Goal: Task Accomplishment & Management: Manage account settings

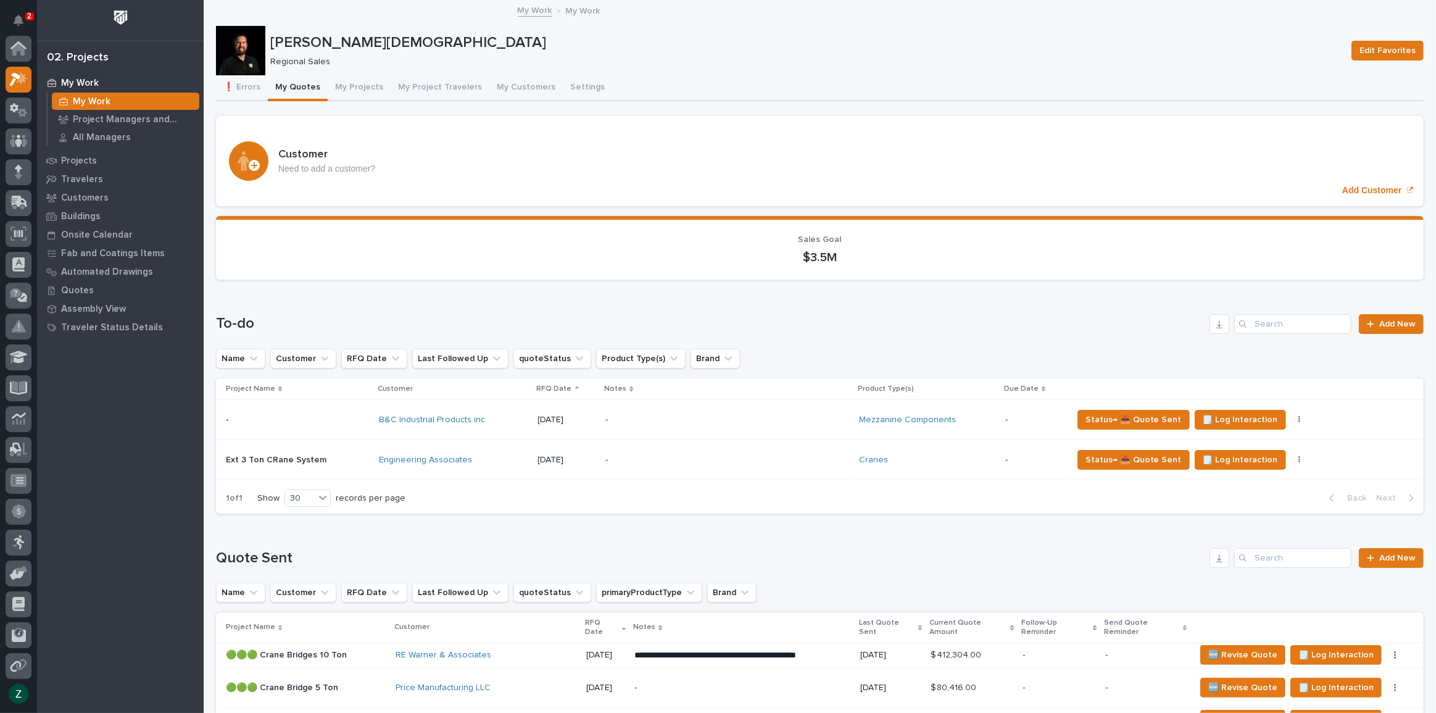
scroll to position [31, 0]
click at [25, 11] on button "Notifications" at bounding box center [19, 20] width 26 height 26
click at [852, 89] on div "❗ Errors My Quotes My Projects My Project Travelers My Customers Settings" at bounding box center [820, 88] width 1208 height 26
click at [716, 406] on div "-" at bounding box center [713, 420] width 216 height 28
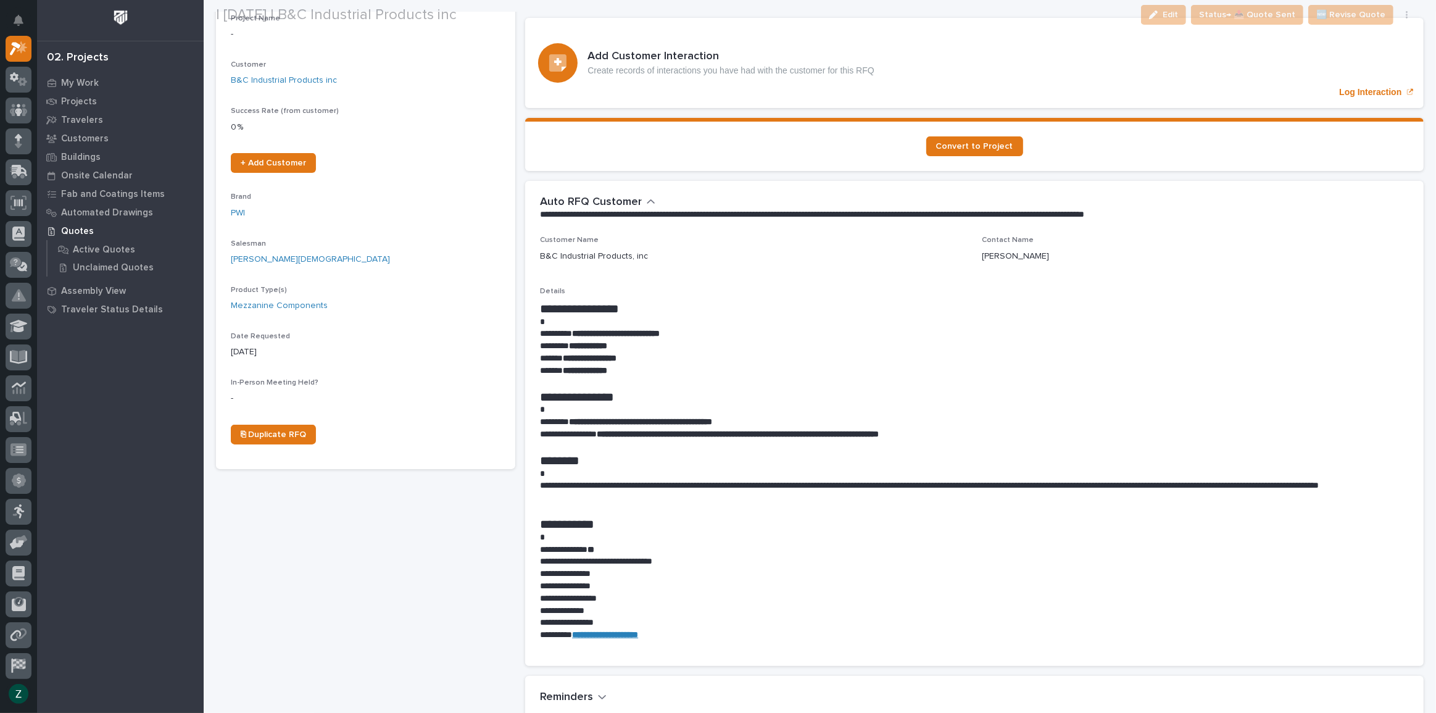
scroll to position [224, 0]
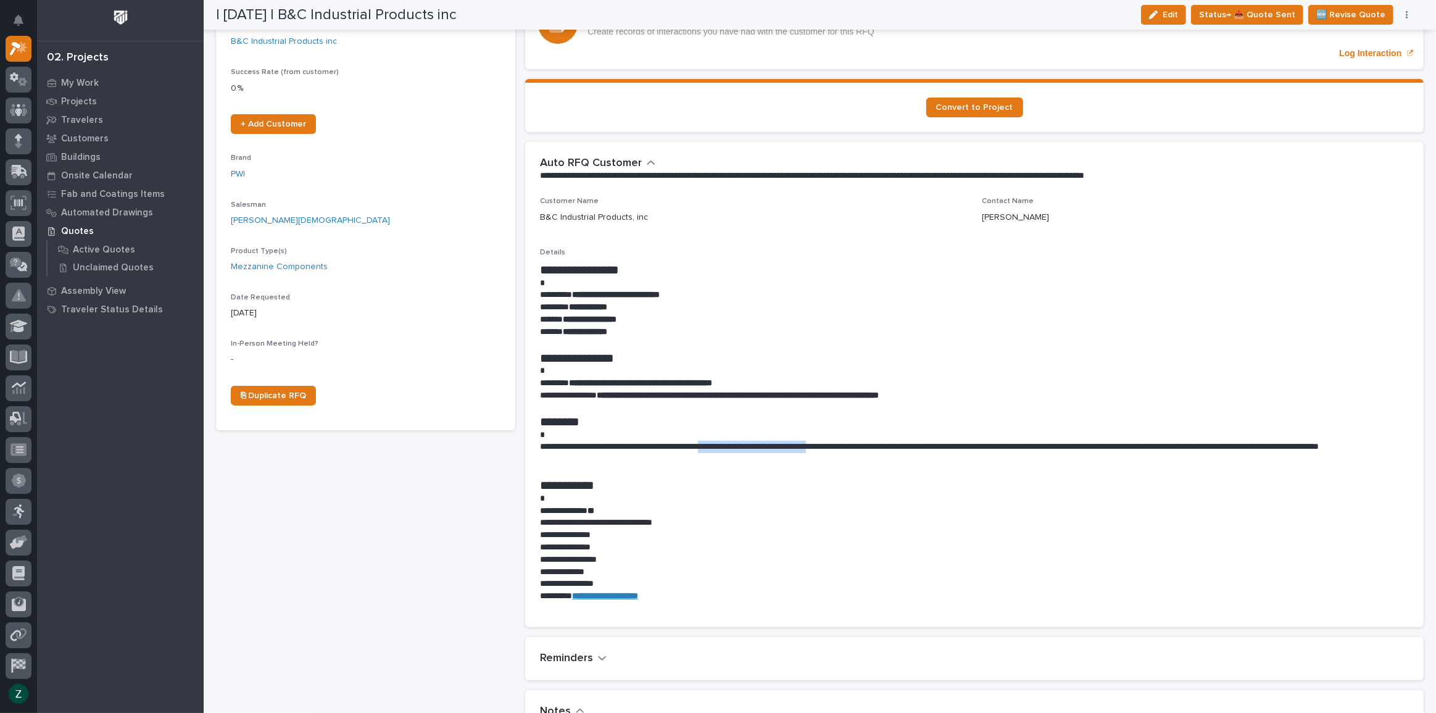
drag, startPoint x: 729, startPoint y: 446, endPoint x: 864, endPoint y: 444, distance: 135.2
click at [864, 444] on p "**********" at bounding box center [971, 453] width 863 height 25
copy p "**********"
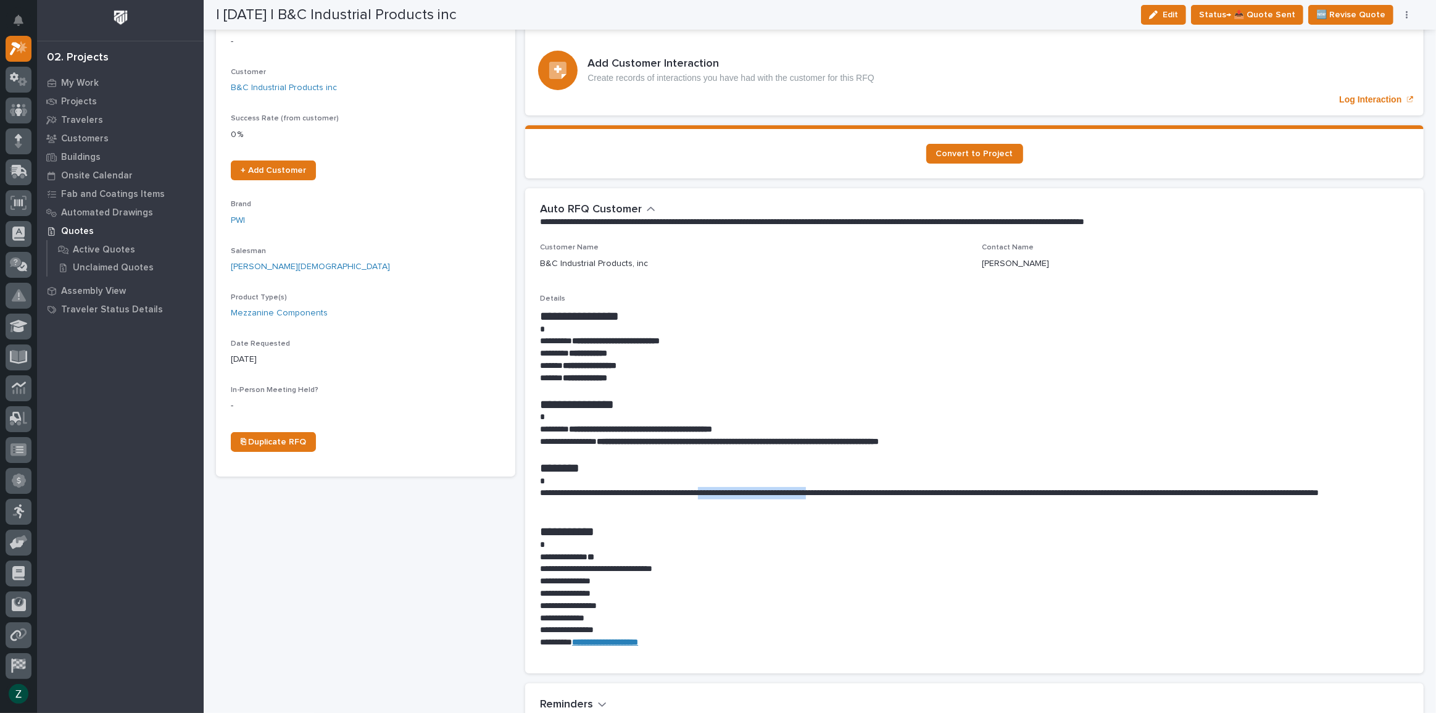
scroll to position [0, 0]
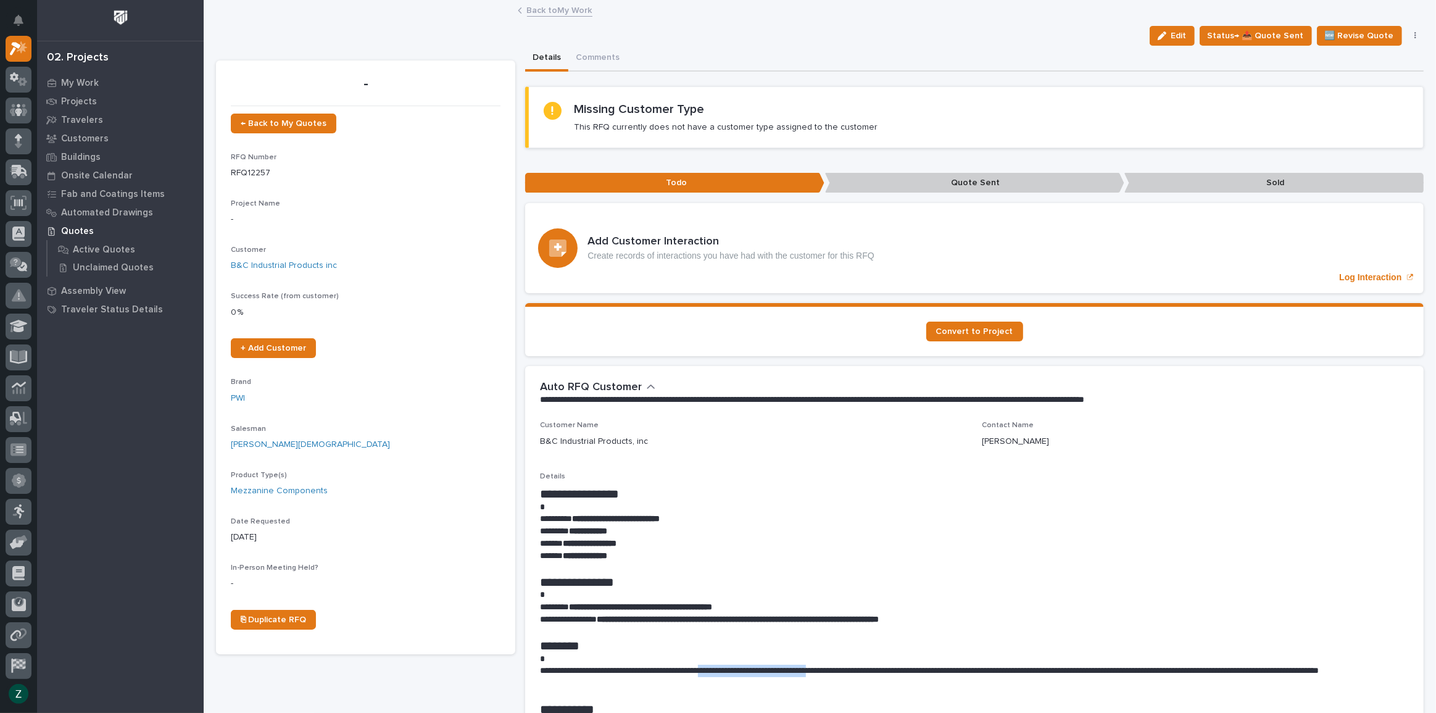
click at [1407, 34] on button "button" at bounding box center [1415, 35] width 17 height 9
click at [559, 12] on link "Back to My Work" at bounding box center [559, 9] width 65 height 14
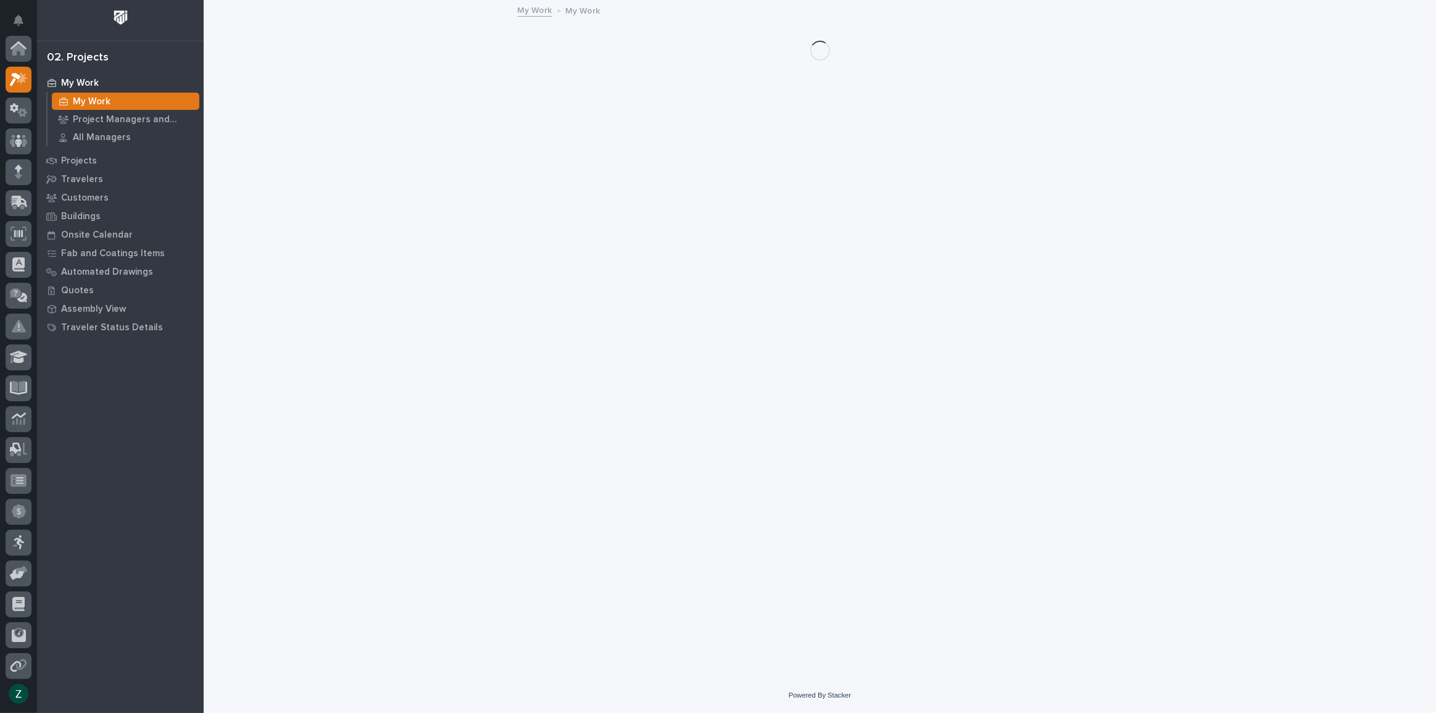
scroll to position [33, 0]
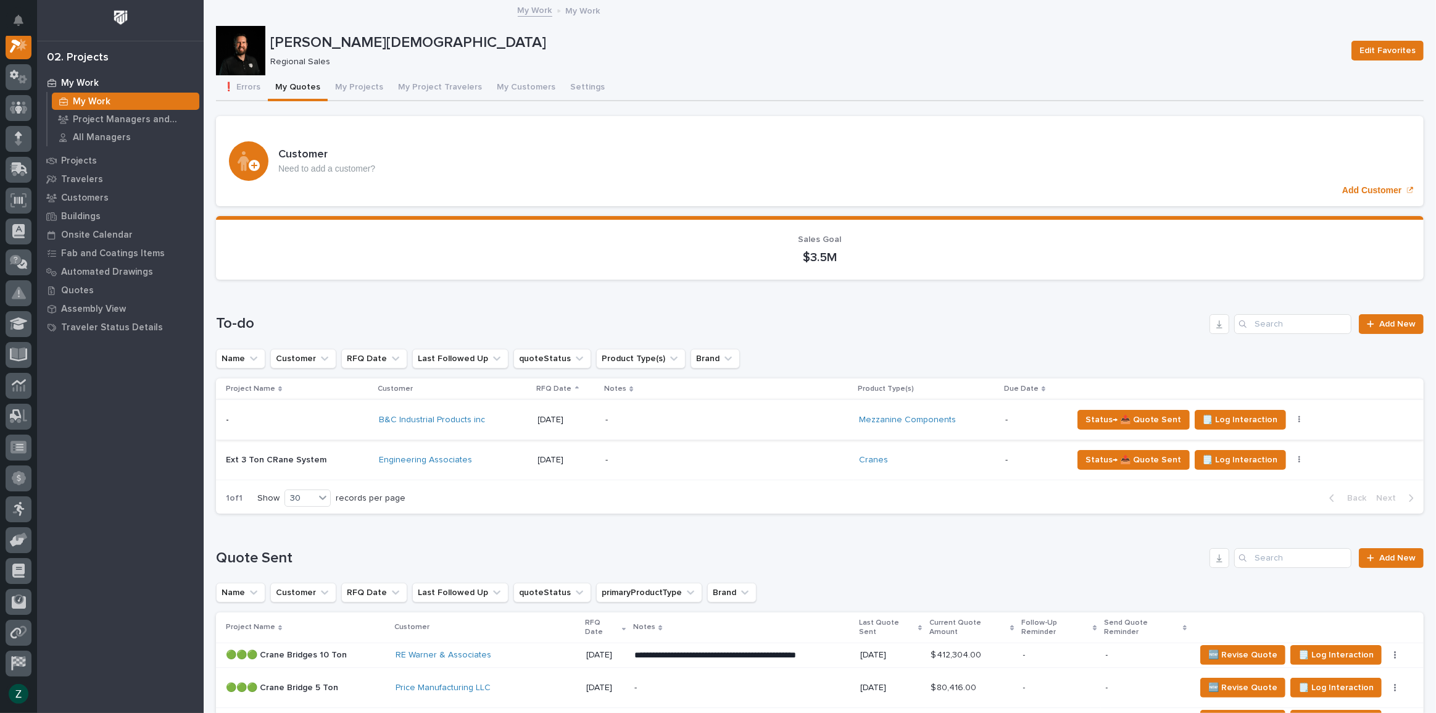
click at [1298, 416] on icon "button" at bounding box center [1299, 419] width 2 height 7
click at [1246, 481] on span "Status→ ⏳ Inactive" at bounding box center [1232, 483] width 75 height 15
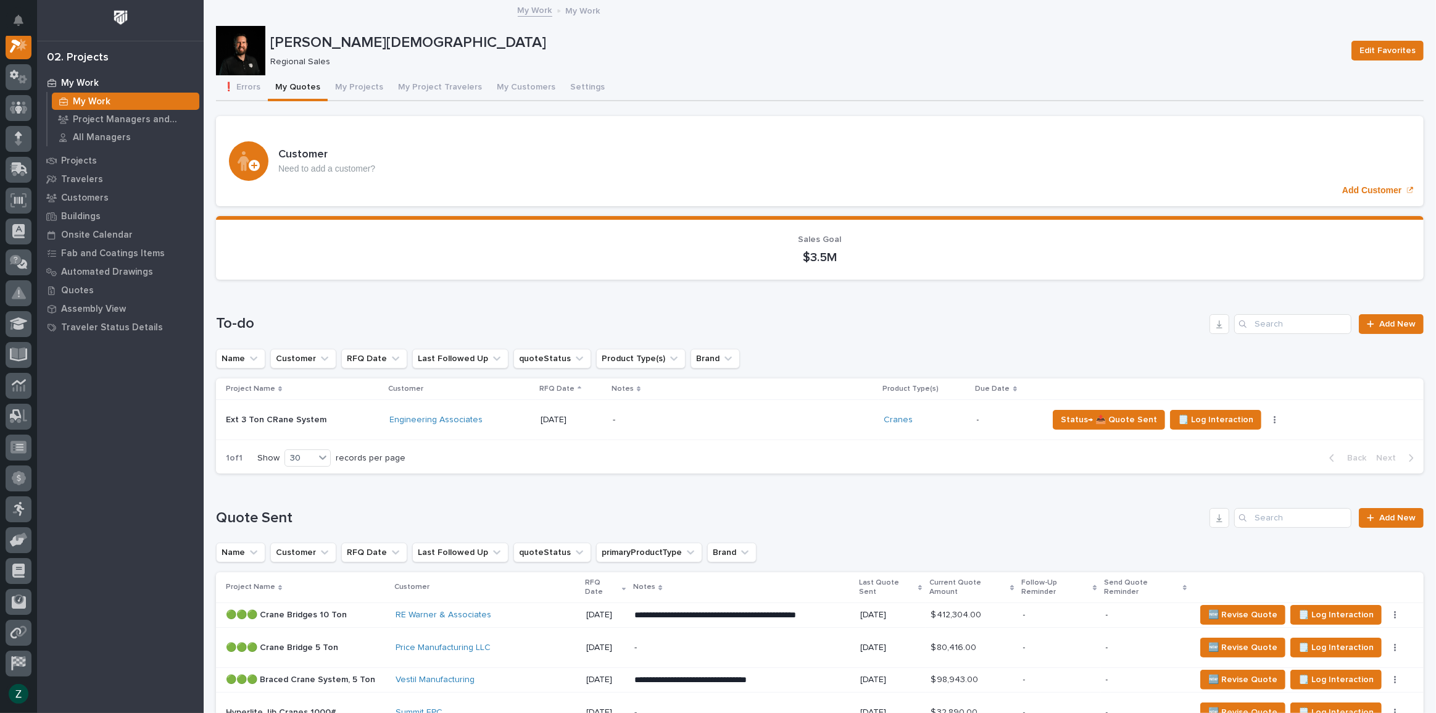
click at [733, 423] on p "-" at bounding box center [721, 420] width 216 height 10
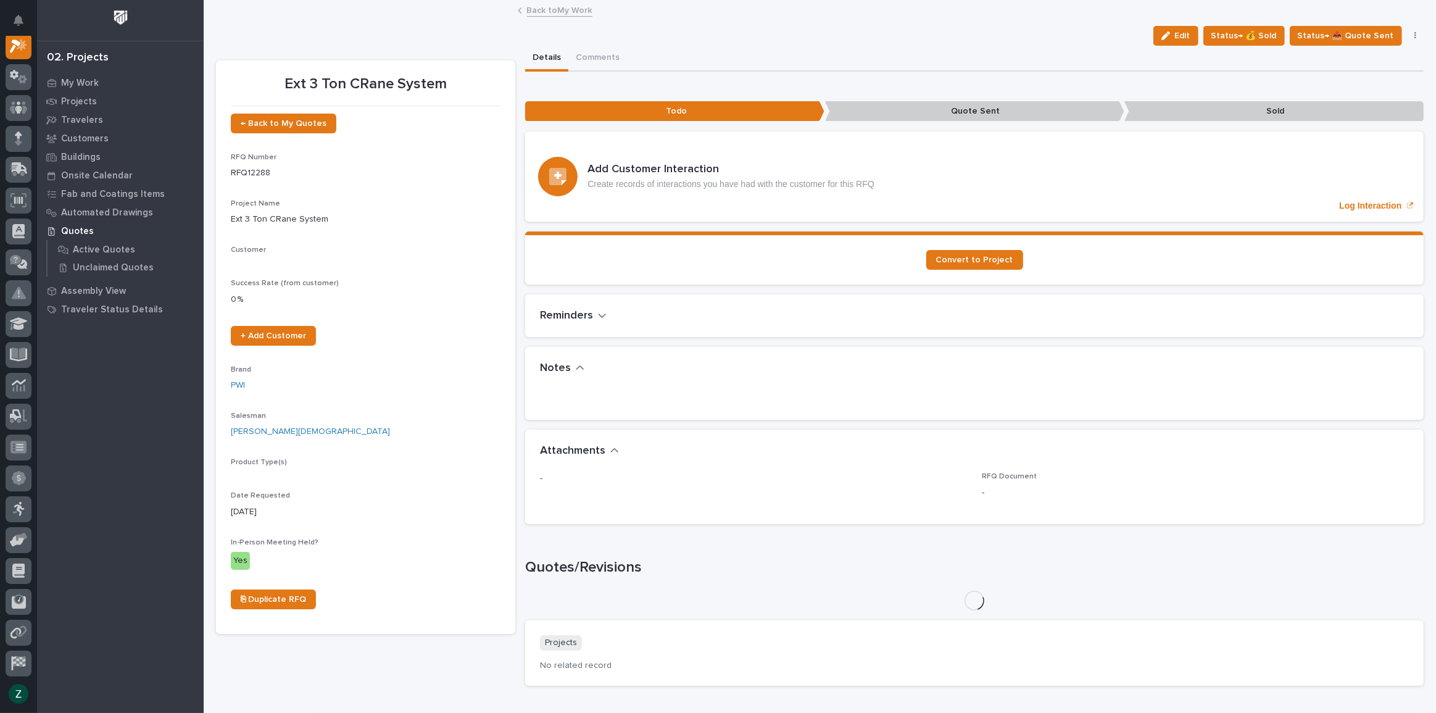
scroll to position [31, 0]
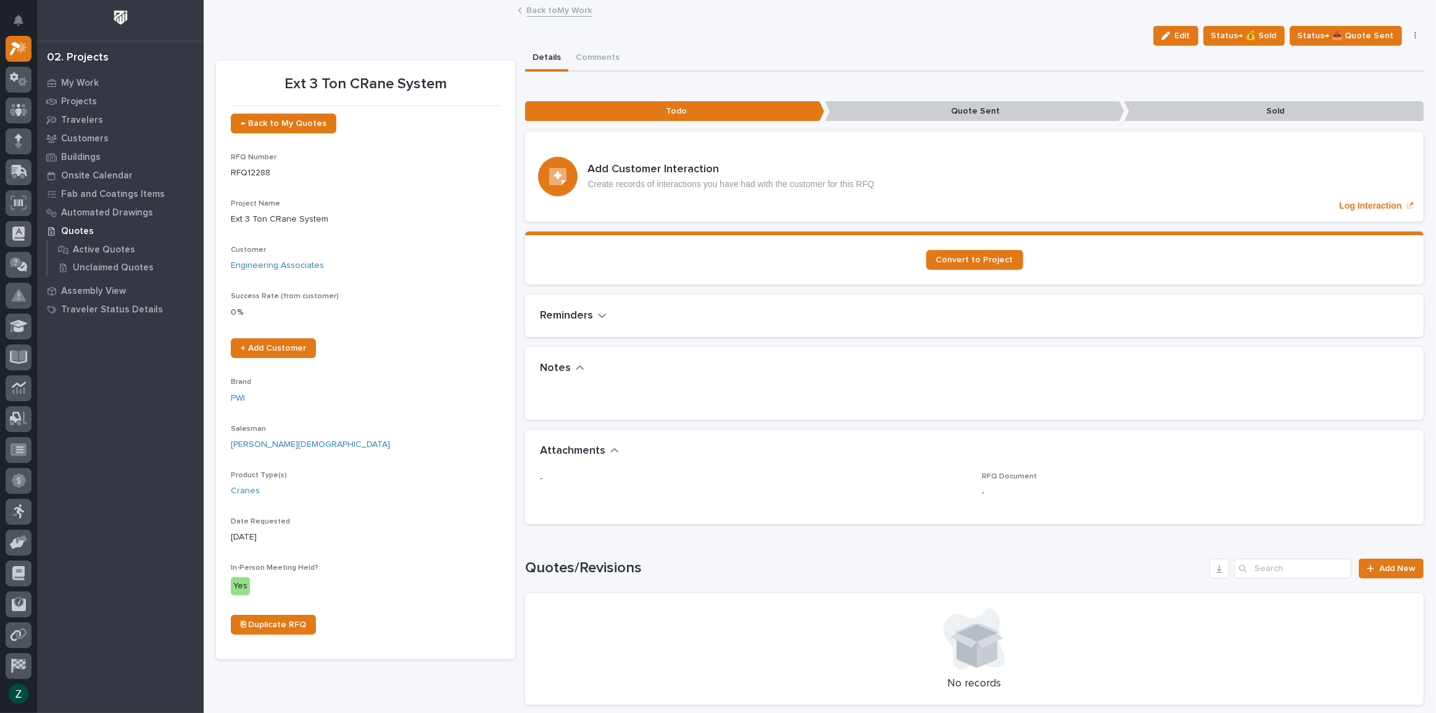
drag, startPoint x: 1174, startPoint y: 39, endPoint x: 954, endPoint y: 95, distance: 227.2
click at [1174, 39] on button "Edit" at bounding box center [1175, 36] width 45 height 20
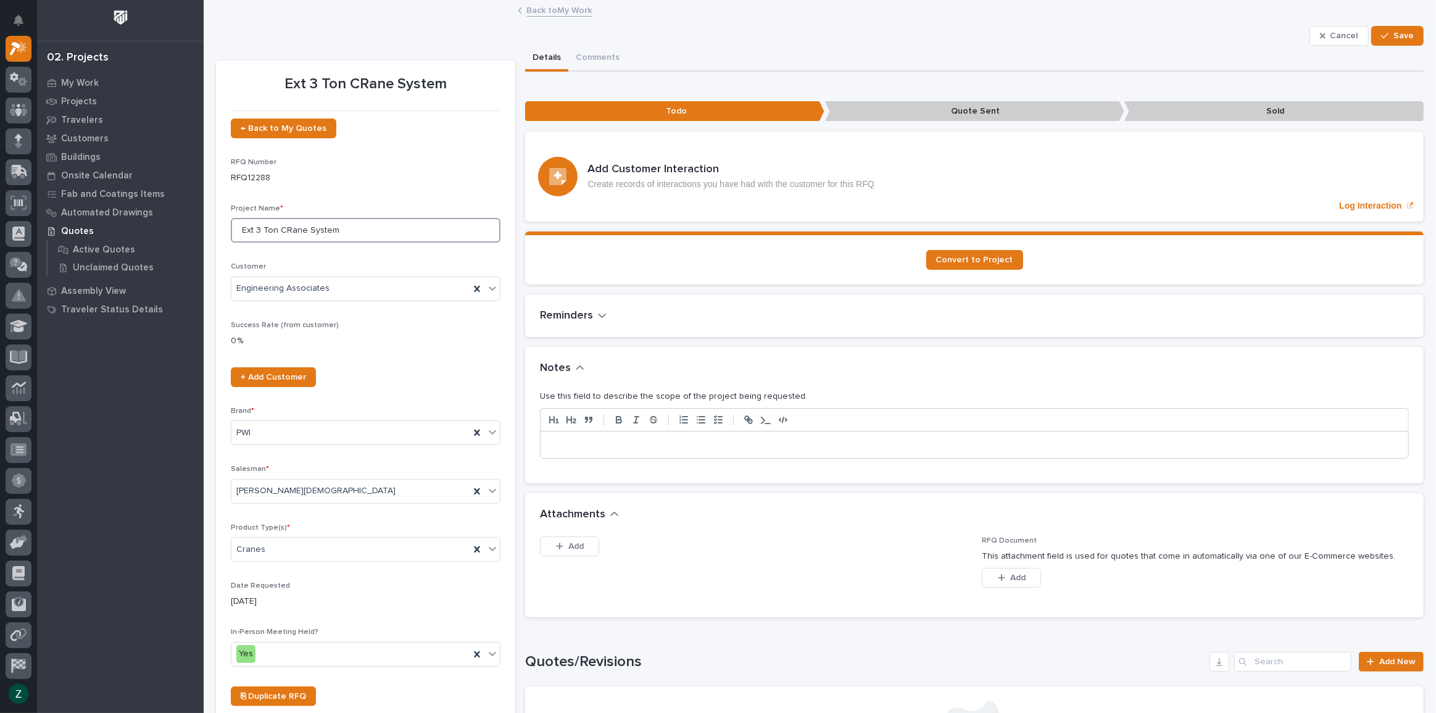
click at [290, 226] on input "Ext 3 Ton CRane System" at bounding box center [366, 230] width 270 height 25
type input "Ext 3 Ton Crane System"
click at [1393, 33] on span "Save" at bounding box center [1403, 35] width 20 height 11
